Goal: Task Accomplishment & Management: Manage account settings

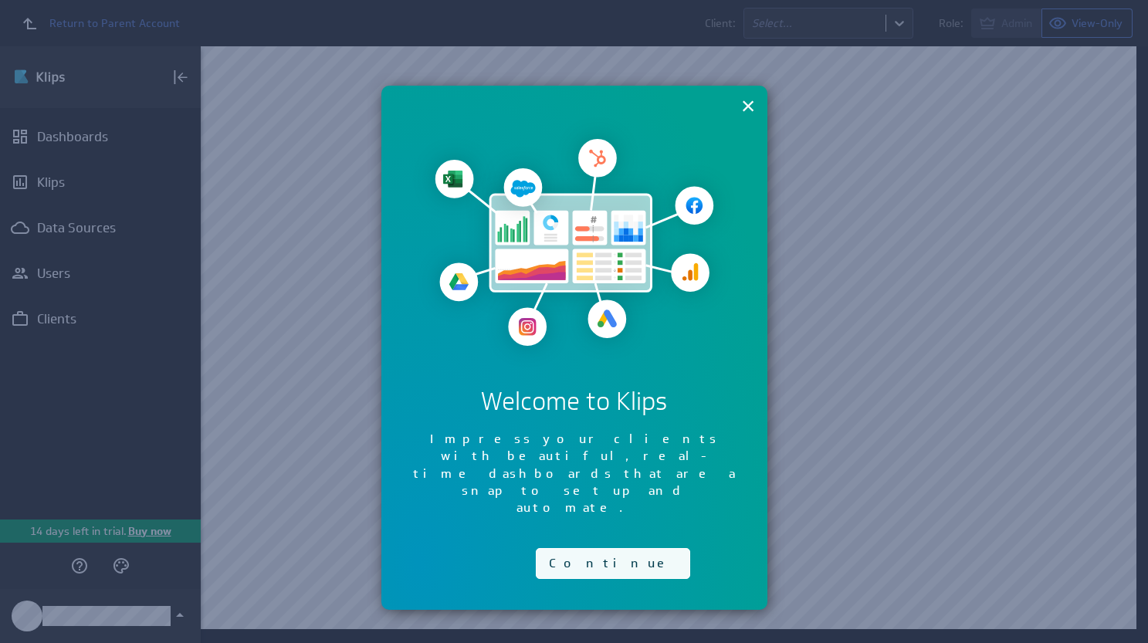
click at [579, 548] on button "Continue" at bounding box center [613, 563] width 154 height 31
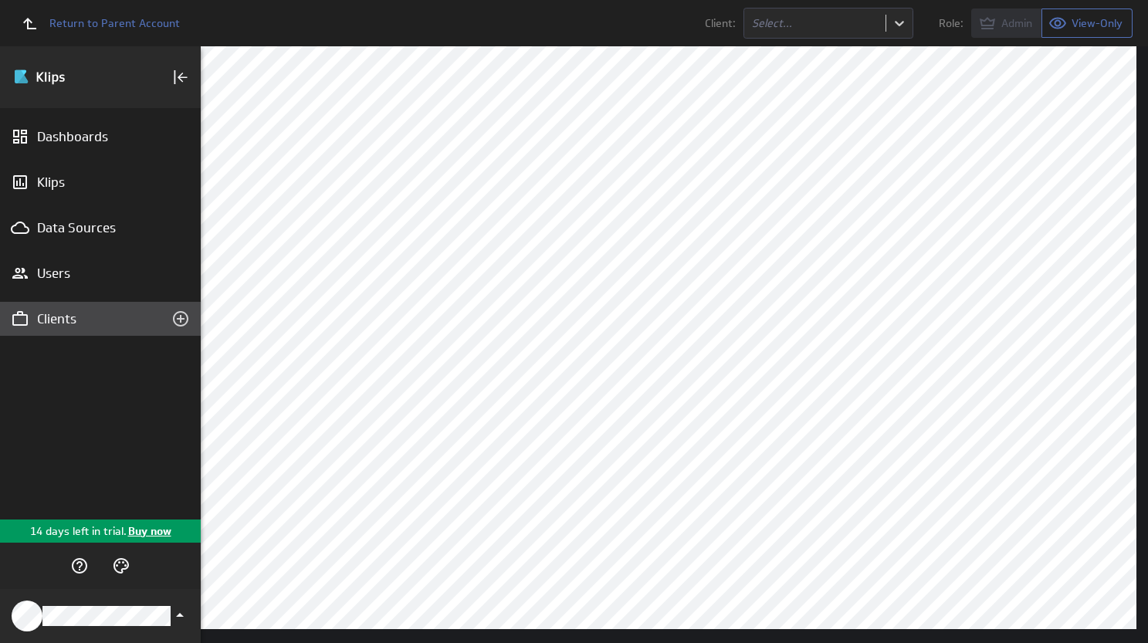
click at [57, 318] on div "Clients" at bounding box center [100, 318] width 127 height 17
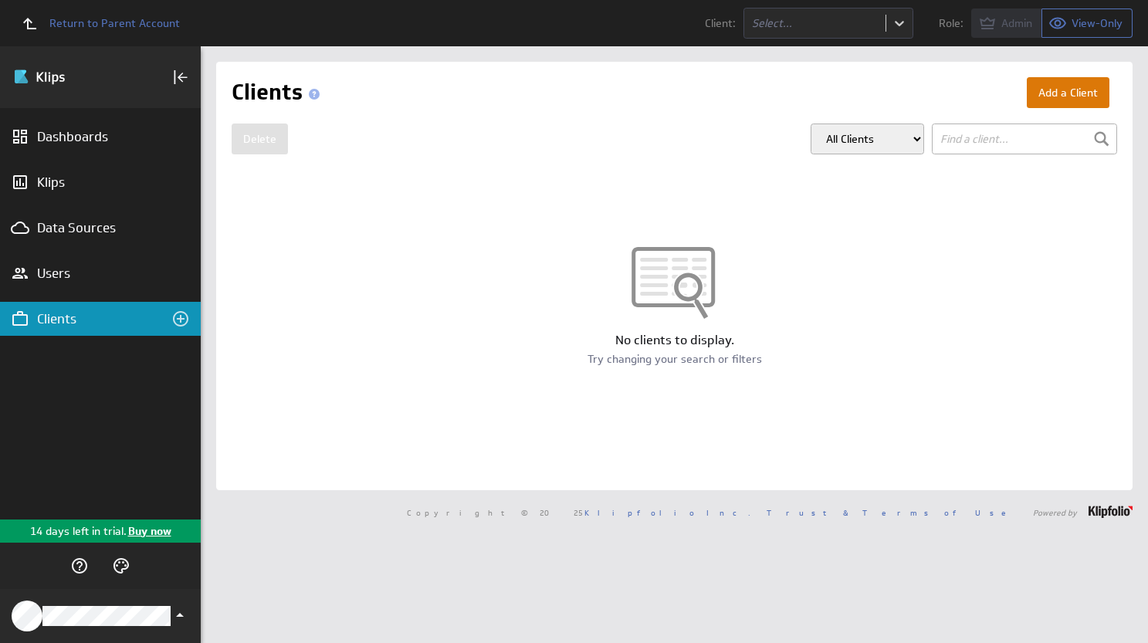
click at [1027, 86] on button "Add a Client" at bounding box center [1068, 92] width 83 height 31
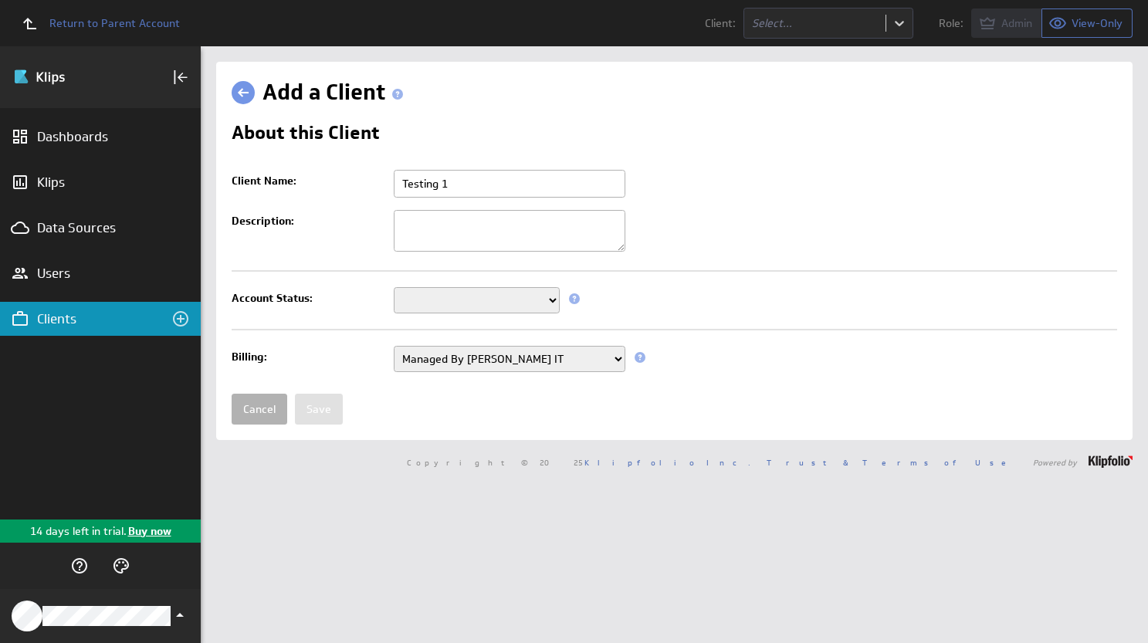
type input "Testing 1"
type textarea "Testing account for API data sources setup"
click at [475, 308] on select "Setup Mode Trial Disabled" at bounding box center [477, 300] width 166 height 26
select select "6"
click at [394, 288] on select "Setup Mode Trial Disabled" at bounding box center [477, 300] width 166 height 26
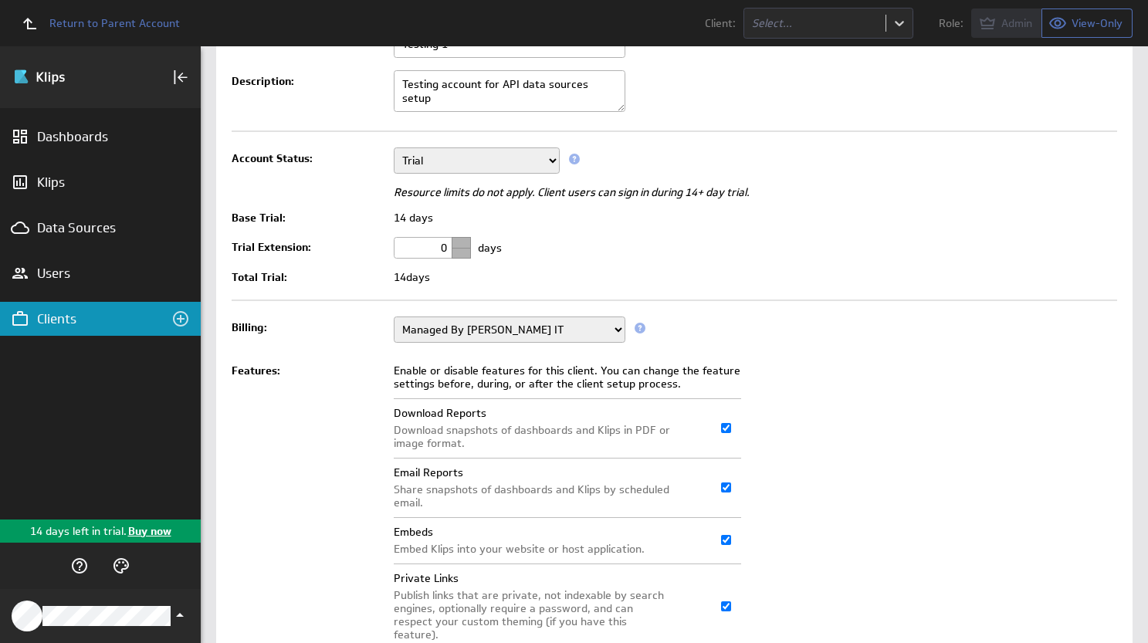
scroll to position [305, 0]
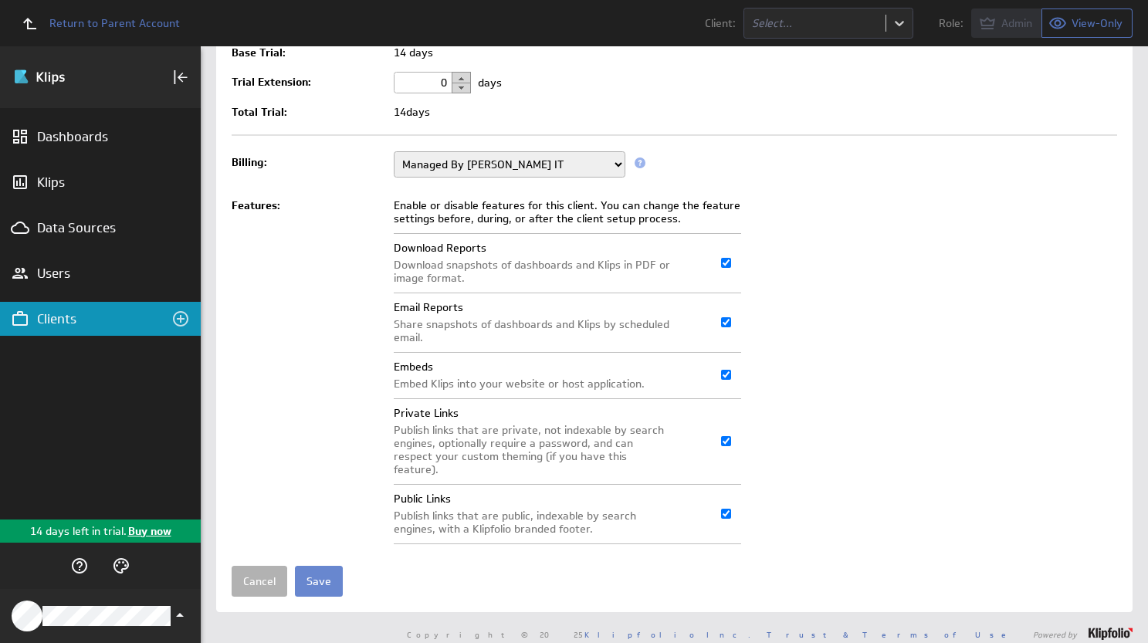
click at [323, 571] on input "Save" at bounding box center [319, 581] width 48 height 31
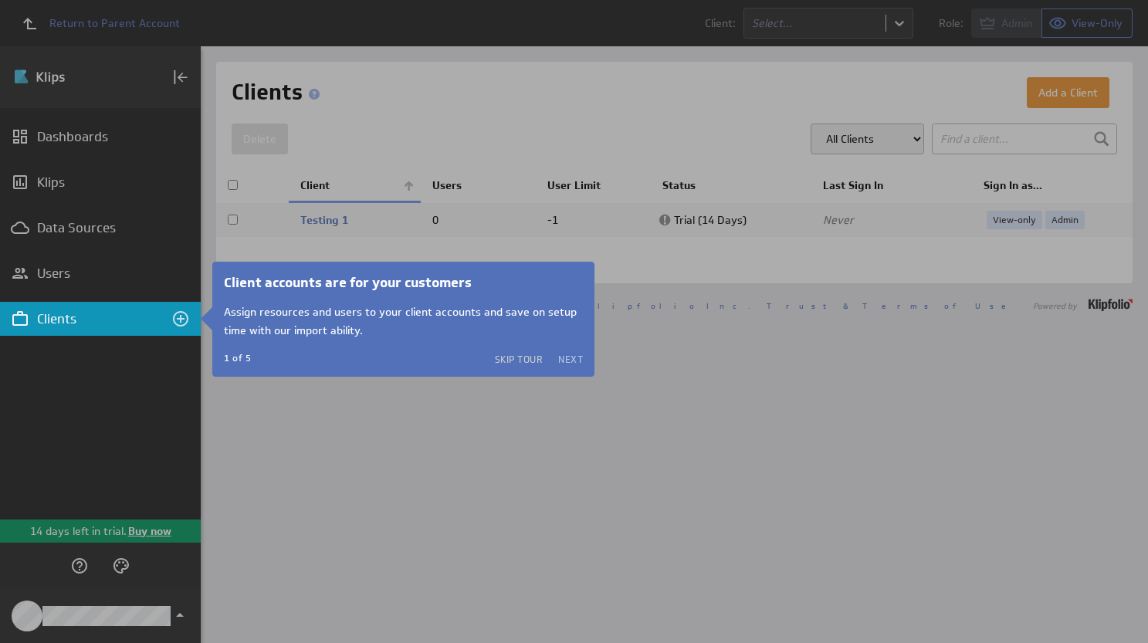
click at [572, 356] on button "Next" at bounding box center [570, 359] width 25 height 12
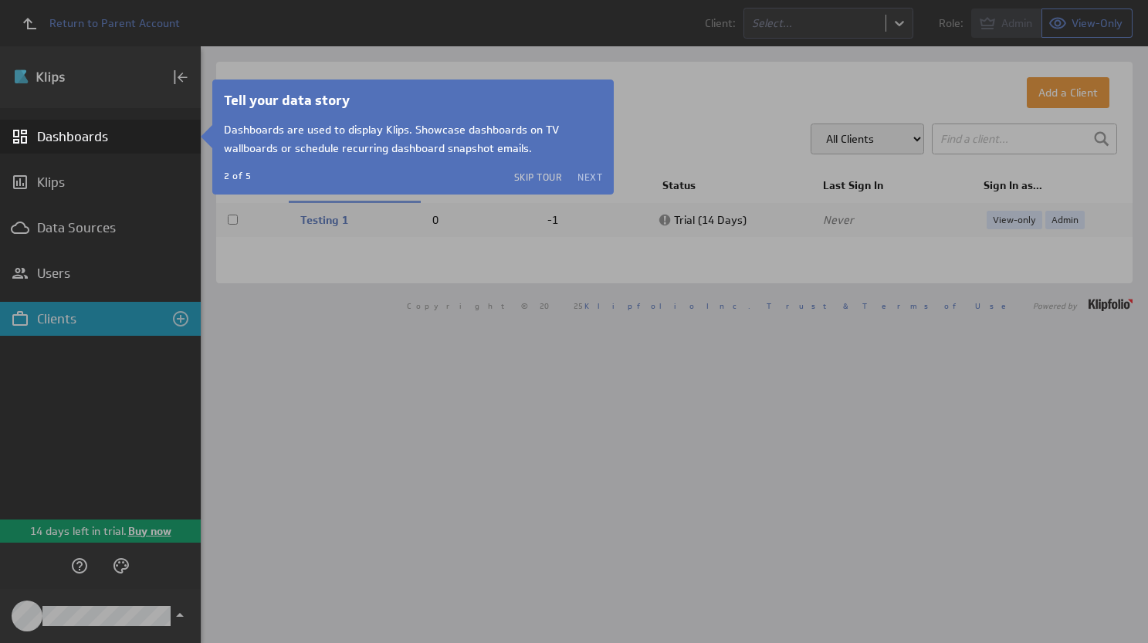
click at [591, 175] on button "Next" at bounding box center [590, 177] width 25 height 12
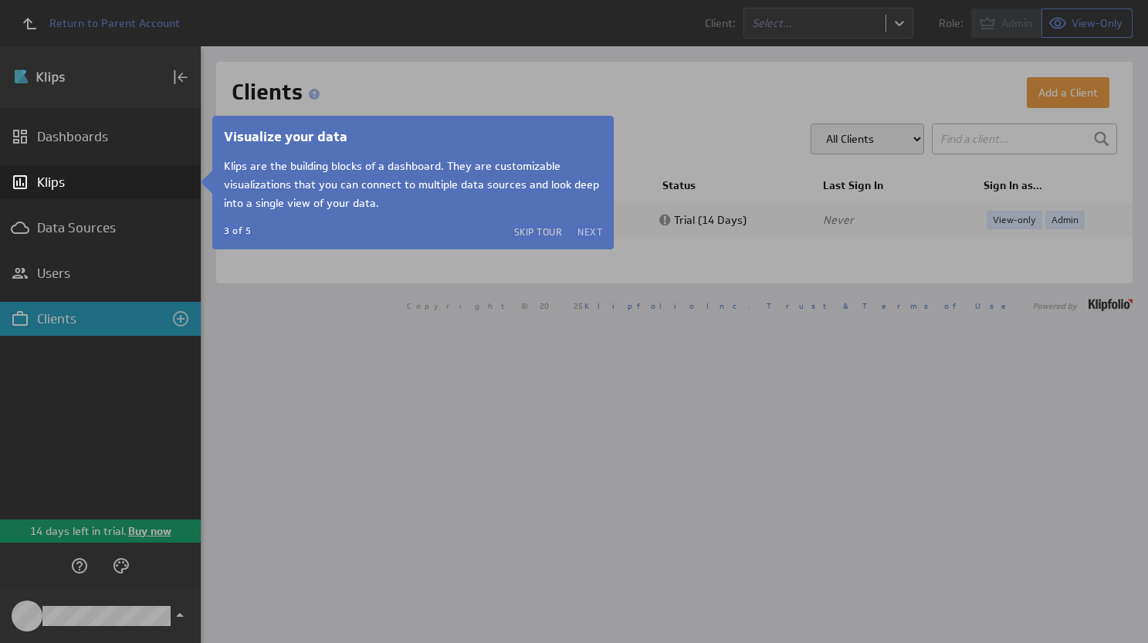
click at [591, 233] on button "Next" at bounding box center [590, 231] width 25 height 12
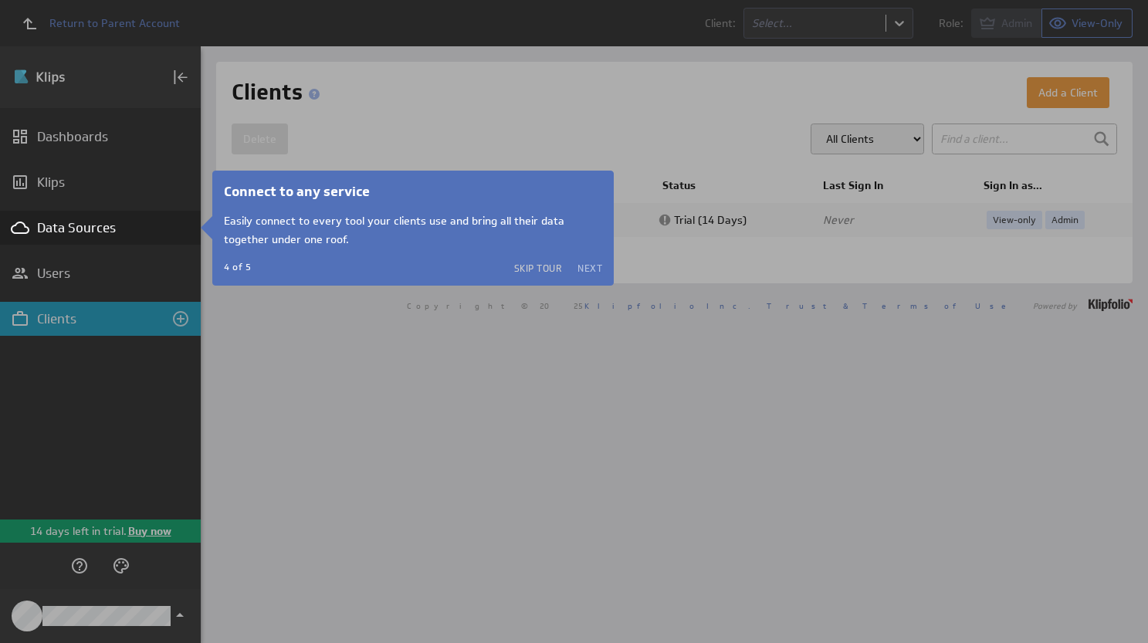
click at [591, 271] on button "Next" at bounding box center [590, 268] width 25 height 12
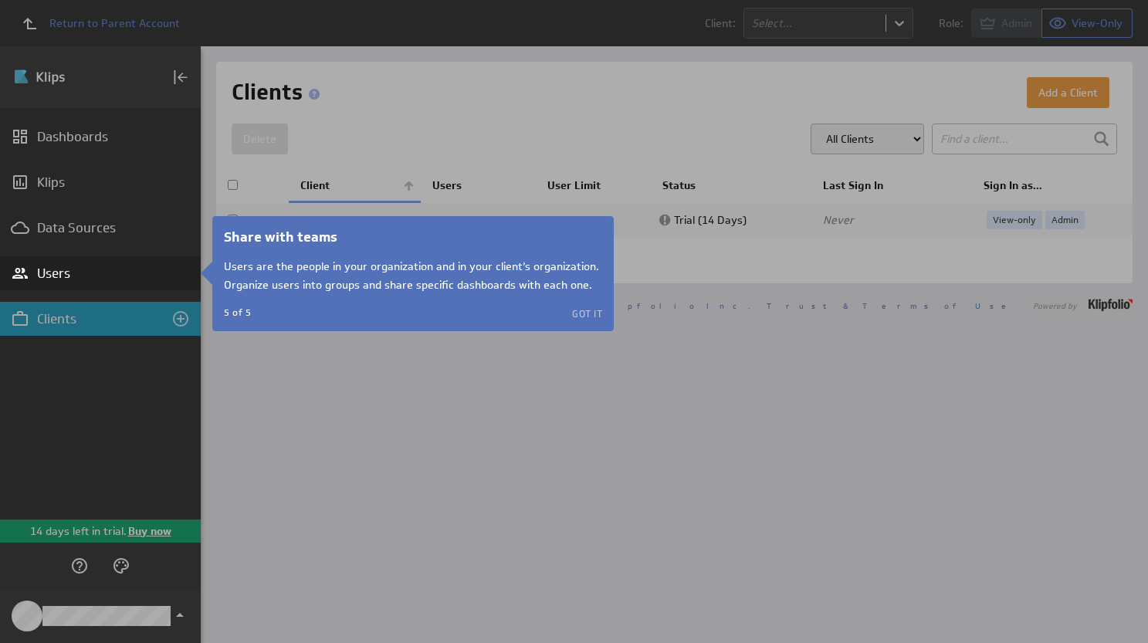
click at [581, 313] on button "Got it" at bounding box center [587, 313] width 30 height 12
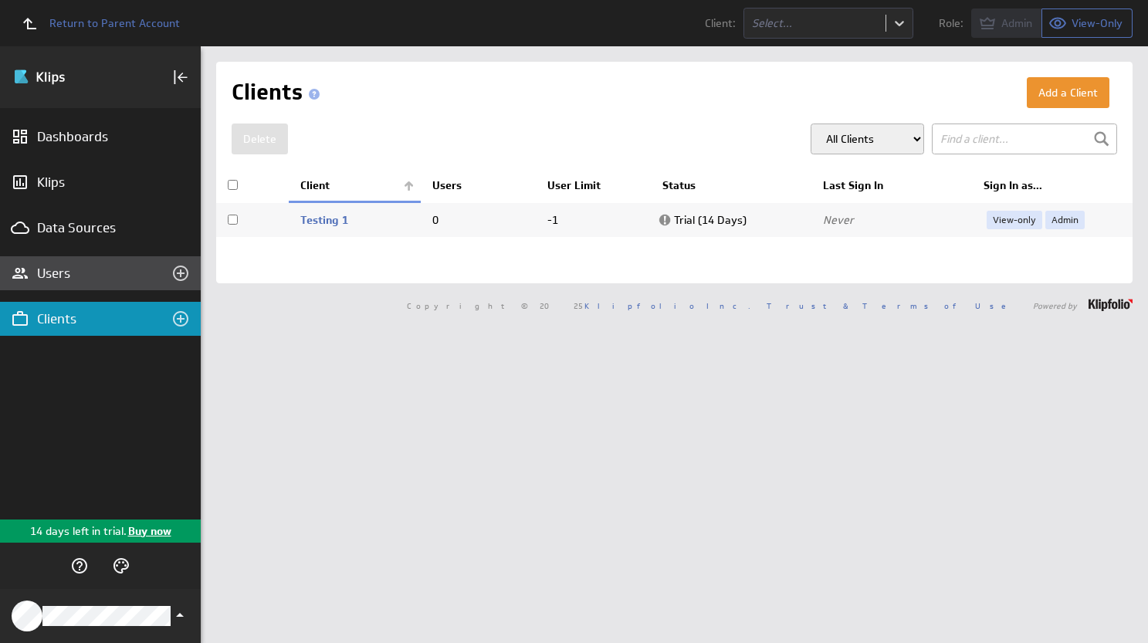
click at [60, 269] on div "Users" at bounding box center [100, 273] width 127 height 17
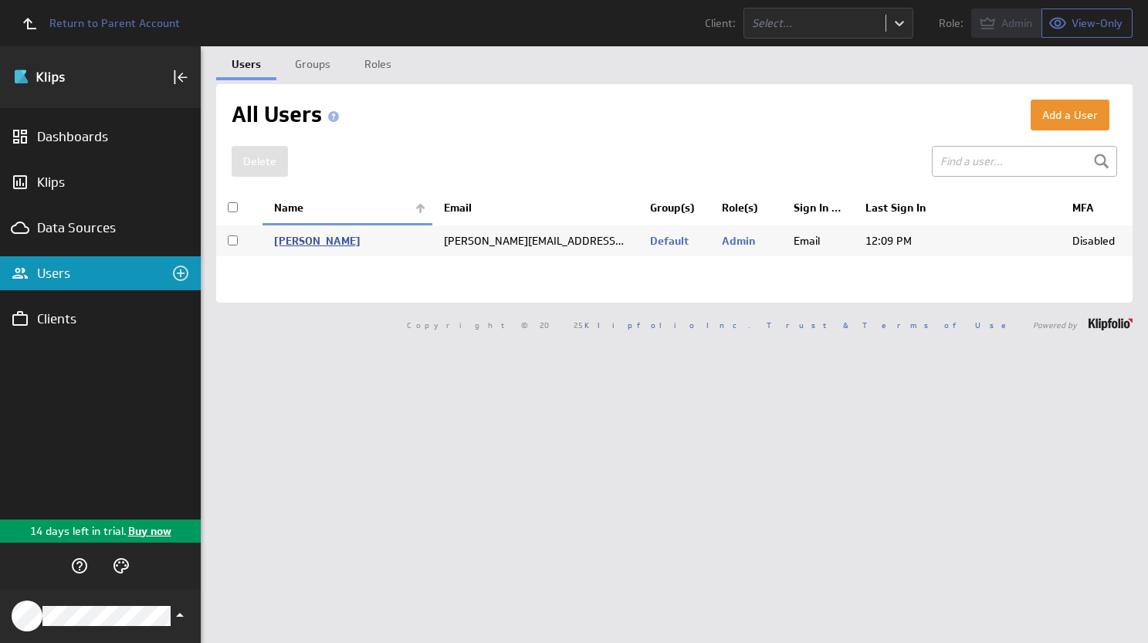
click at [316, 237] on link "[PERSON_NAME]" at bounding box center [317, 241] width 86 height 14
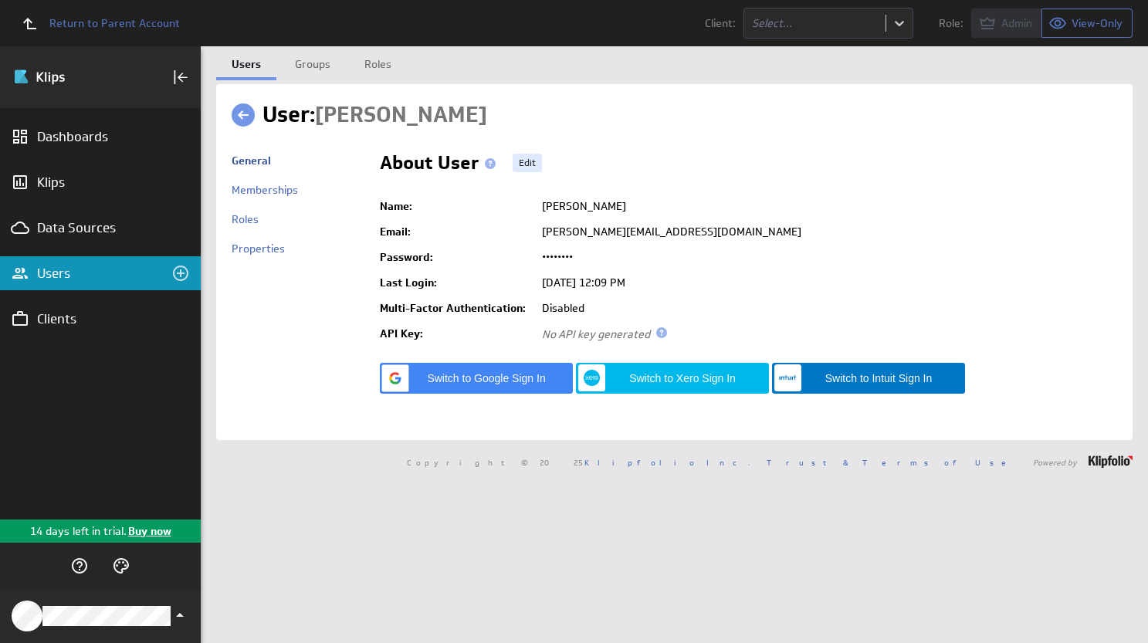
click at [660, 335] on span at bounding box center [661, 332] width 11 height 11
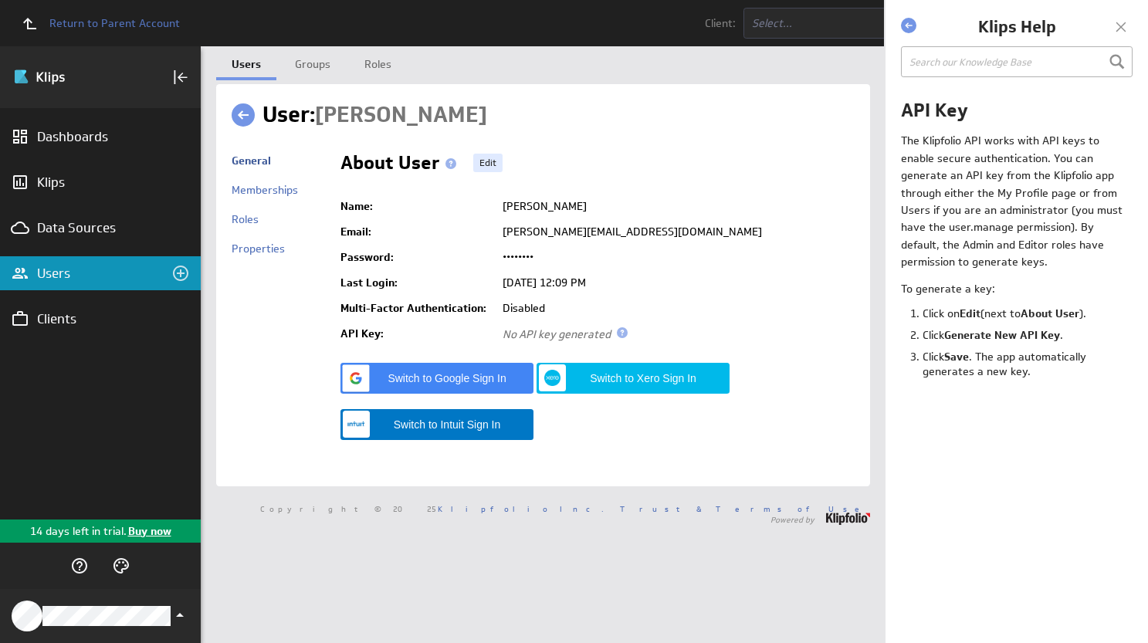
click at [1125, 24] on div at bounding box center [1120, 26] width 23 height 23
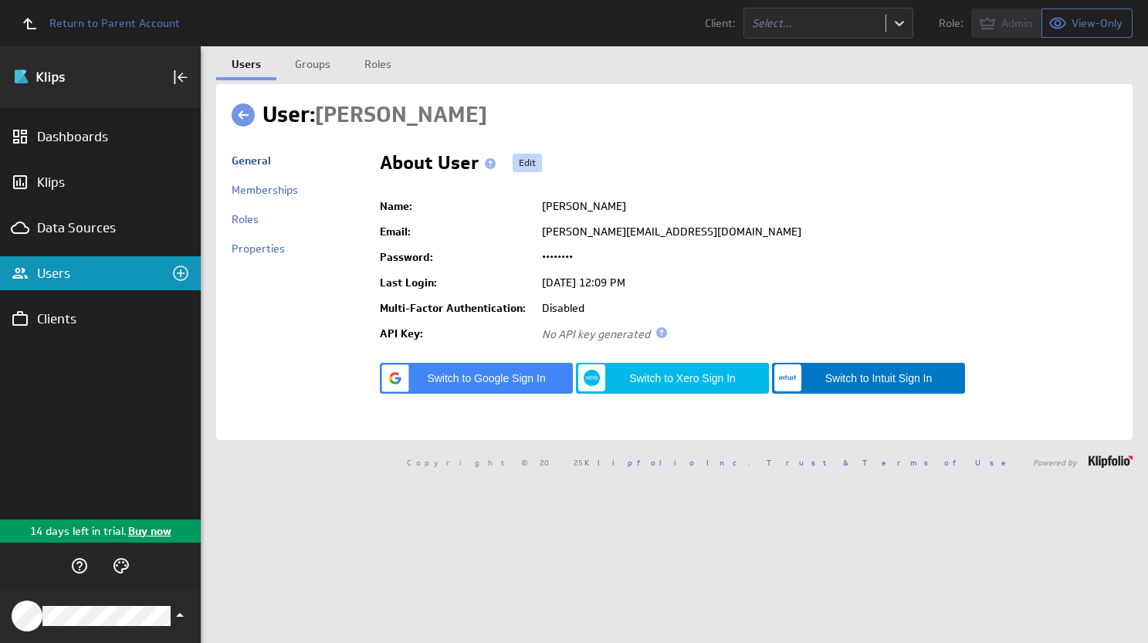
click at [525, 162] on link "Edit" at bounding box center [527, 163] width 29 height 19
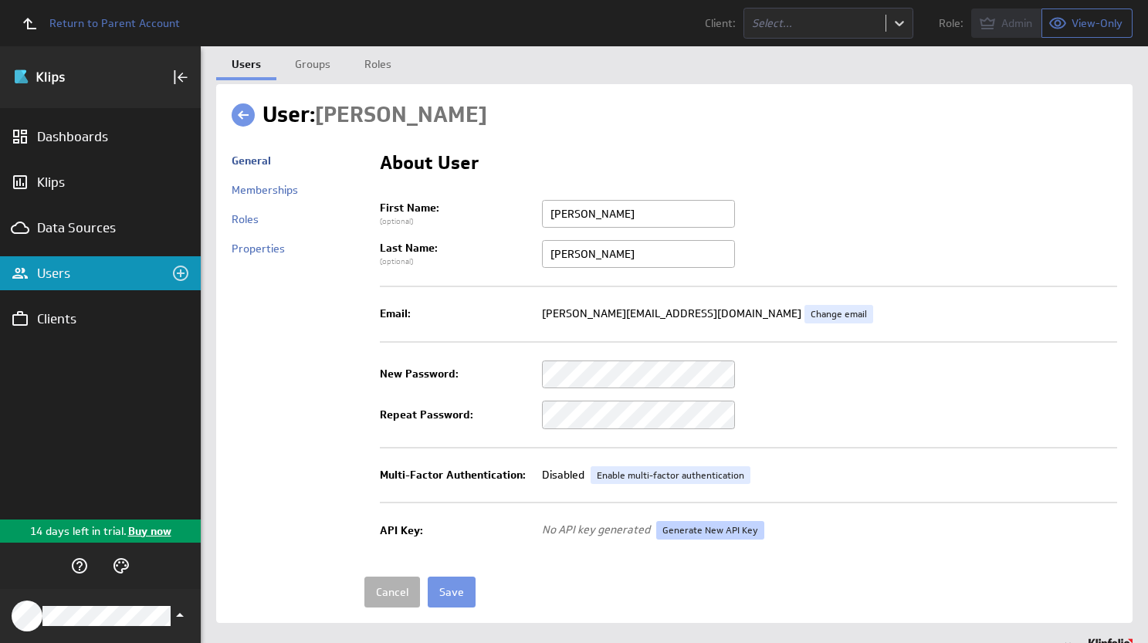
click at [710, 531] on link "Generate New API Key" at bounding box center [710, 530] width 108 height 19
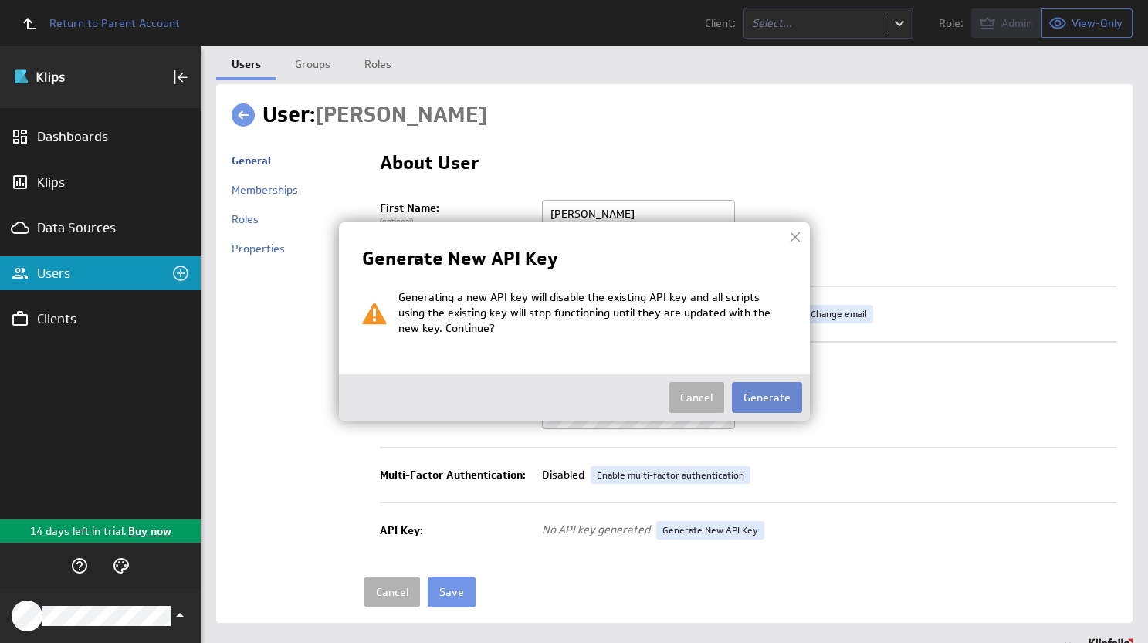
click at [774, 396] on button "Generate" at bounding box center [767, 397] width 70 height 31
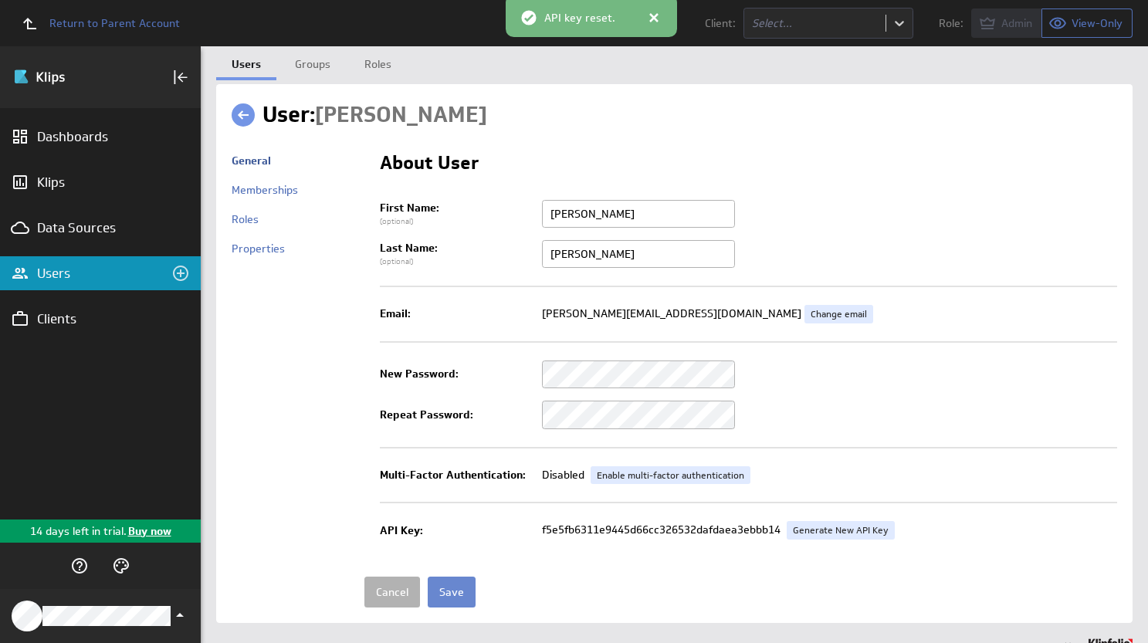
click at [447, 596] on input "Save" at bounding box center [452, 592] width 48 height 31
